Goal: Share content: Share content

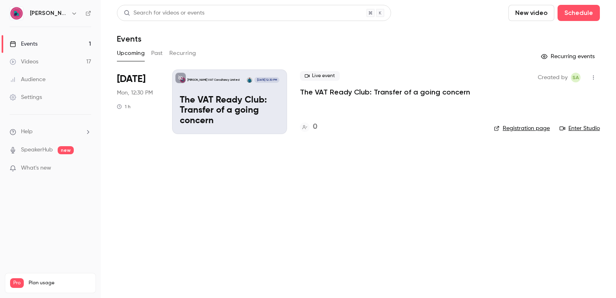
click at [517, 130] on link "Registration page" at bounding box center [522, 128] width 56 height 8
click at [234, 94] on div "[PERSON_NAME] VAT Consultancy Limited [DATE] 12:30 PM The VAT Ready Club: Trans…" at bounding box center [229, 101] width 115 height 65
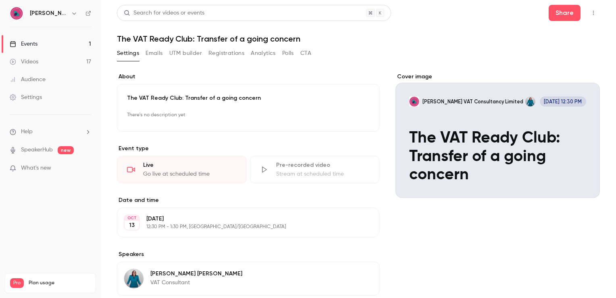
click at [522, 185] on div "Cover image" at bounding box center [497, 135] width 204 height 125
click at [0, 0] on input "[PERSON_NAME] VAT Consultancy Limited [DATE] 12:30 PM The VAT Ready Club: Trans…" at bounding box center [0, 0] width 0 height 0
click at [549, 13] on button "Share" at bounding box center [565, 13] width 32 height 16
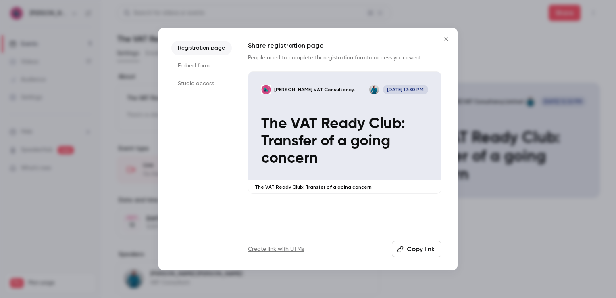
click at [410, 247] on button "Copy link" at bounding box center [417, 249] width 50 height 16
click at [447, 37] on icon "Close" at bounding box center [446, 39] width 10 height 6
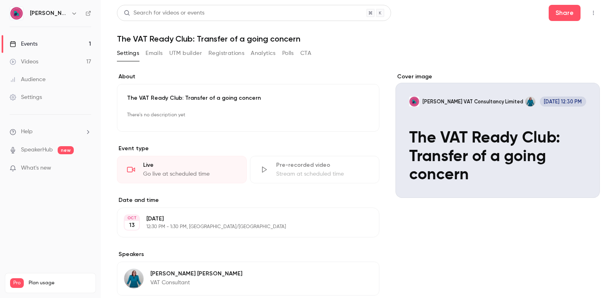
click at [48, 63] on link "Videos 17" at bounding box center [50, 62] width 101 height 18
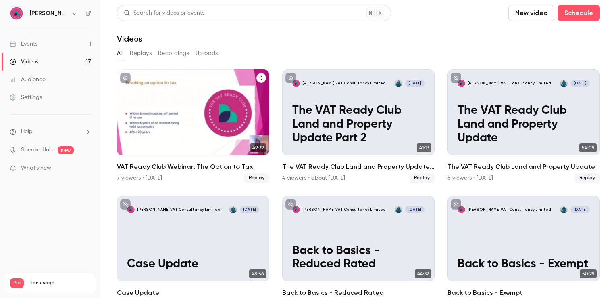
click at [194, 119] on p "VAT Ready Club Webinar: The Option to Tax" at bounding box center [193, 124] width 132 height 41
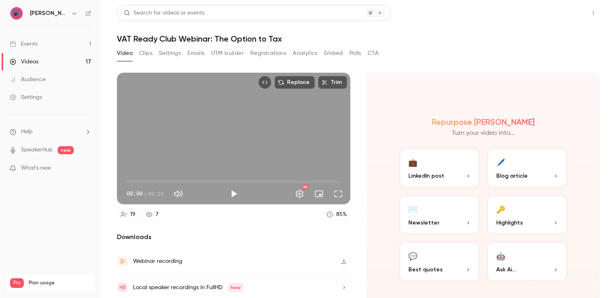
click at [550, 9] on button "Share" at bounding box center [565, 13] width 32 height 16
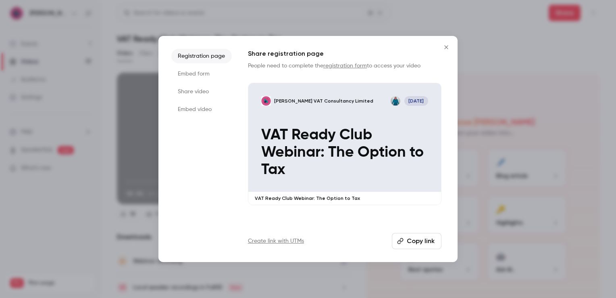
click at [418, 239] on button "Copy link" at bounding box center [417, 241] width 50 height 16
